Goal: Task Accomplishment & Management: Manage account settings

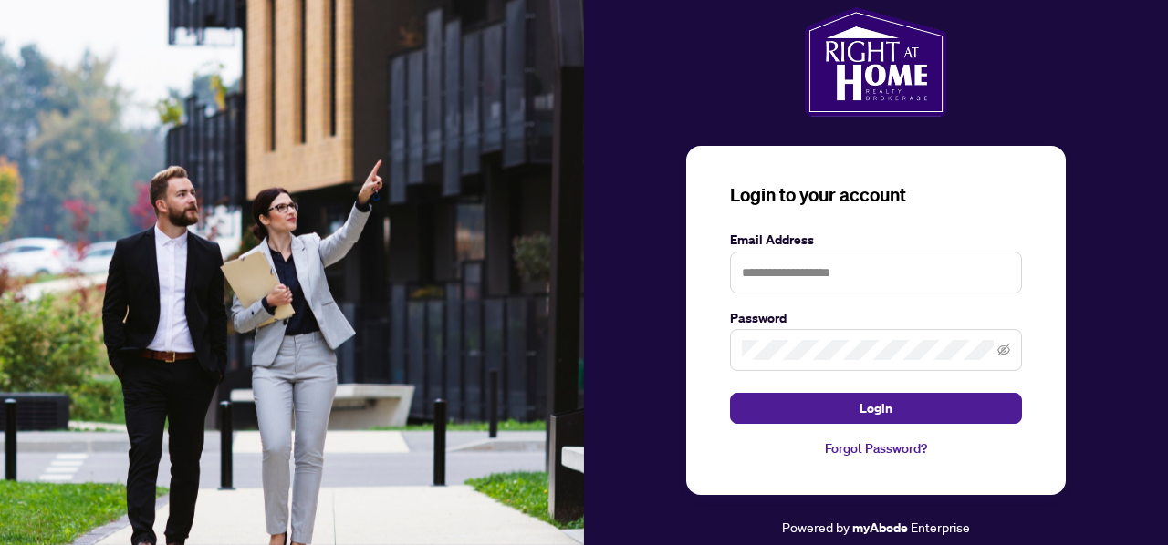
click at [874, 295] on form "Email Address Password Login" at bounding box center [876, 327] width 292 height 195
click at [849, 280] on input "text" at bounding box center [876, 273] width 292 height 42
type input "**********"
click at [730, 393] on button "Login" at bounding box center [876, 408] width 292 height 31
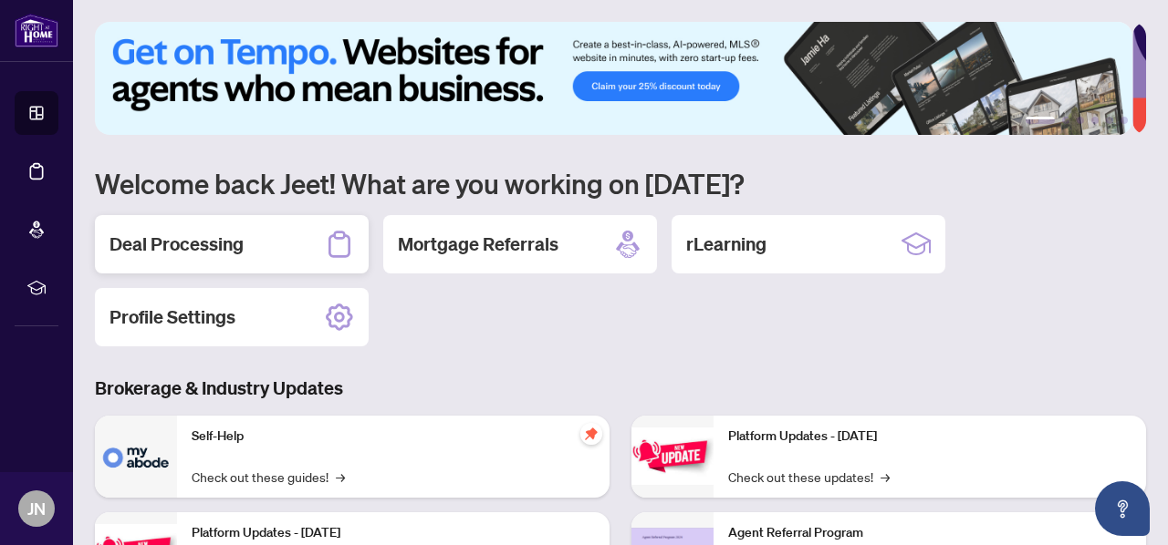
click at [206, 240] on h2 "Deal Processing" at bounding box center [176, 245] width 134 height 26
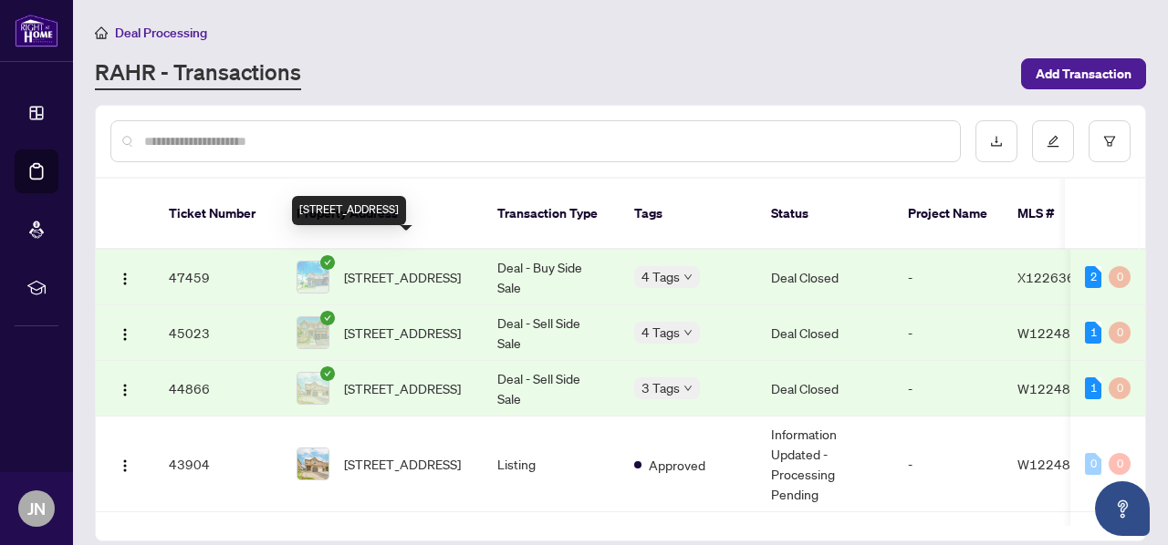
click at [383, 267] on span "[STREET_ADDRESS]" at bounding box center [402, 277] width 117 height 20
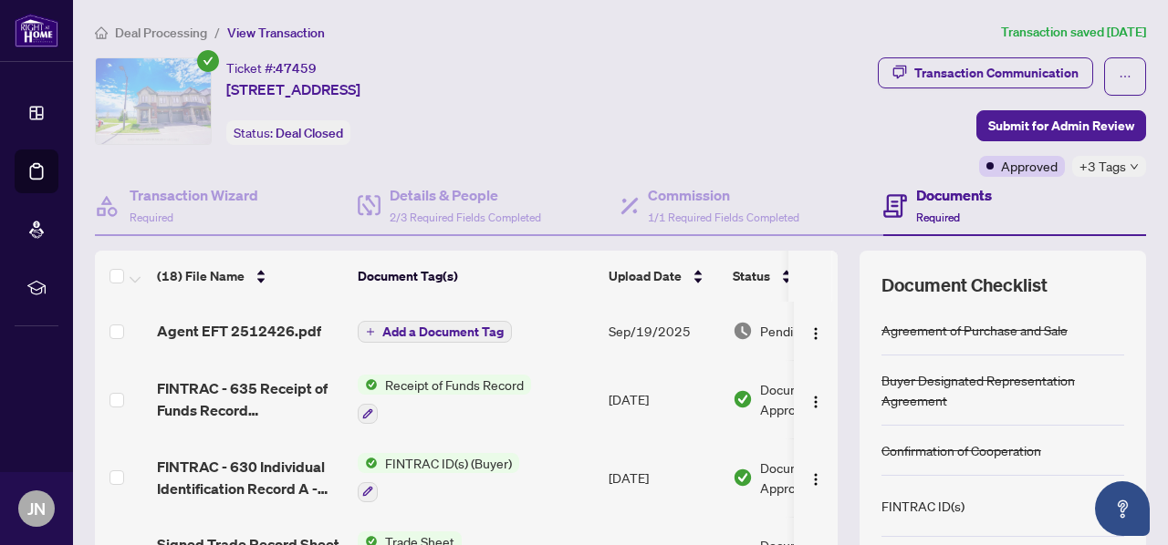
scroll to position [1, 0]
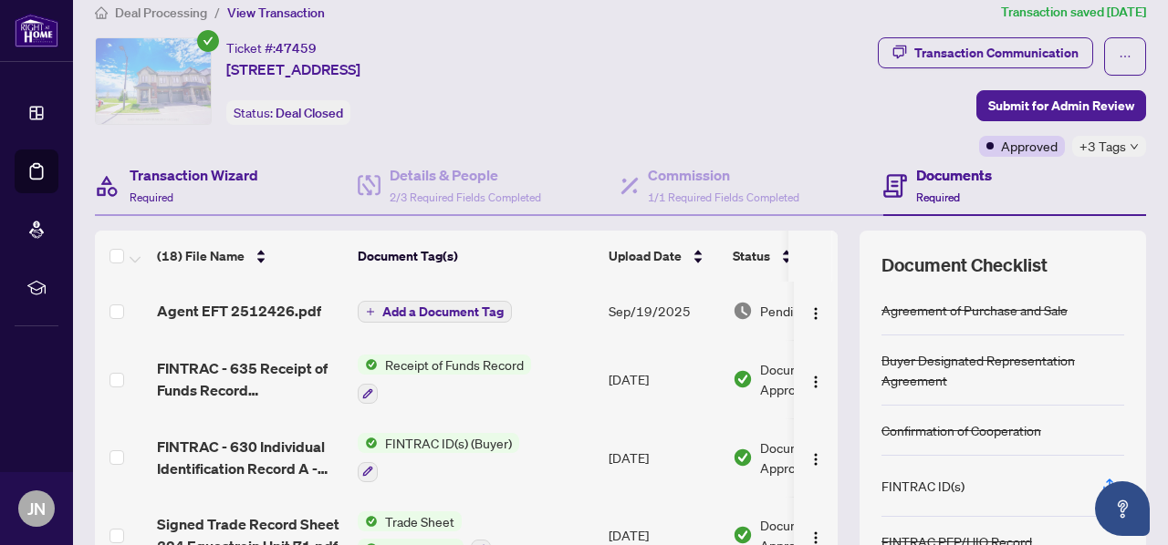
scroll to position [21, 0]
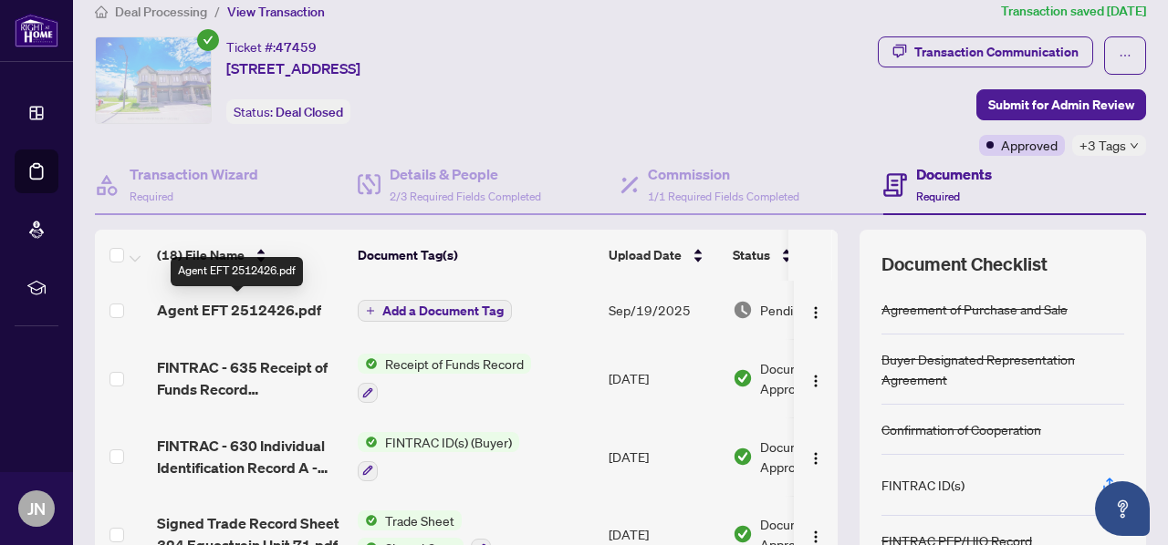
click at [246, 309] on span "Agent EFT 2512426.pdf" at bounding box center [239, 310] width 164 height 22
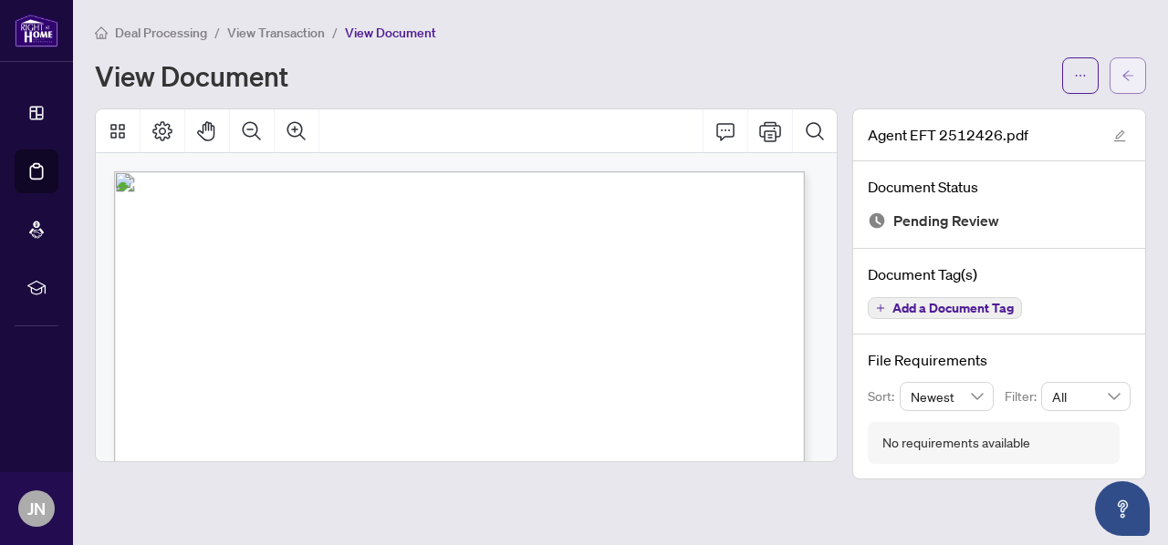
click at [1128, 71] on icon "arrow-left" at bounding box center [1127, 75] width 13 height 13
